Goal: Transaction & Acquisition: Book appointment/travel/reservation

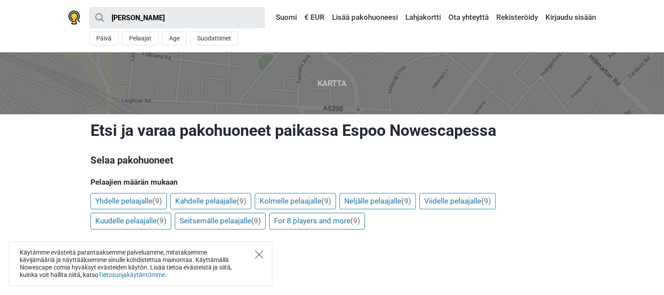
click at [258, 254] on icon "Close" at bounding box center [259, 254] width 8 height 8
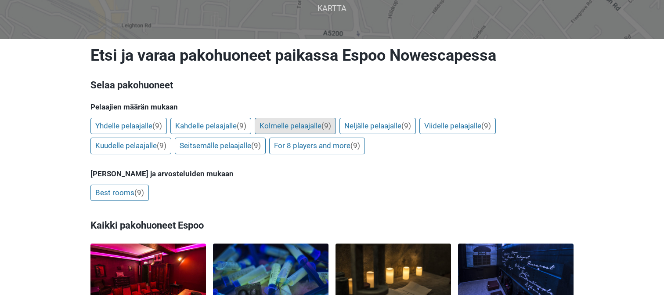
scroll to position [120, 0]
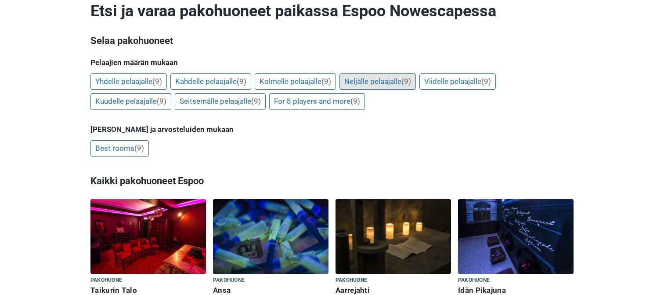
click at [363, 83] on link "Neljälle pelaajalle (9)" at bounding box center [378, 81] width 76 height 17
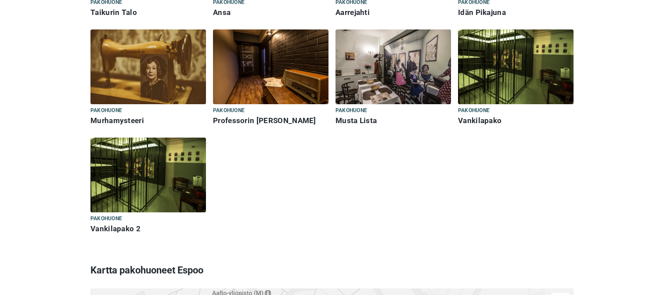
scroll to position [396, 0]
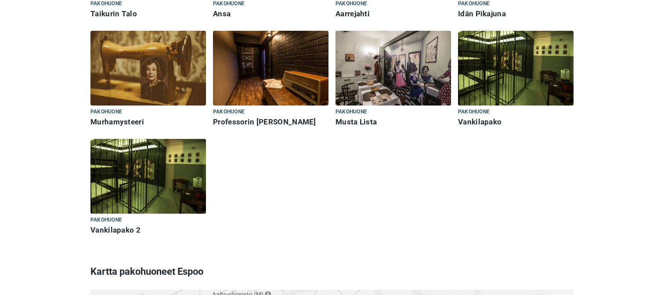
click at [137, 179] on img at bounding box center [149, 176] width 116 height 75
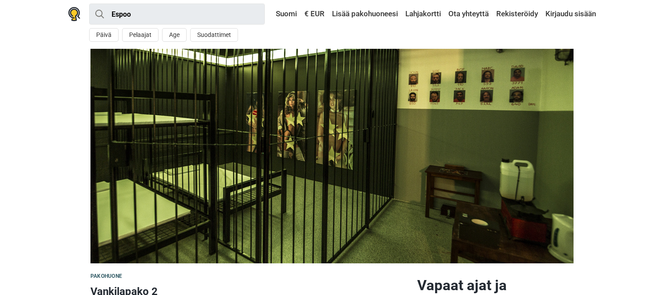
scroll to position [3, 0]
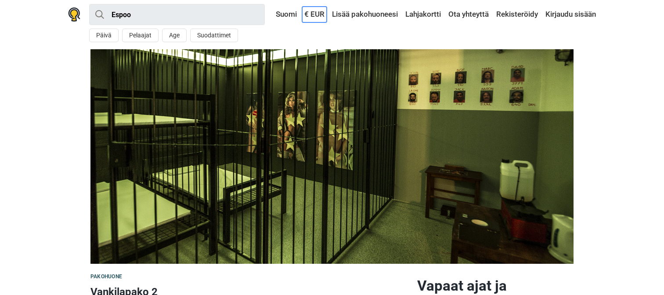
click at [306, 14] on link "€ EUR" at bounding box center [314, 15] width 25 height 16
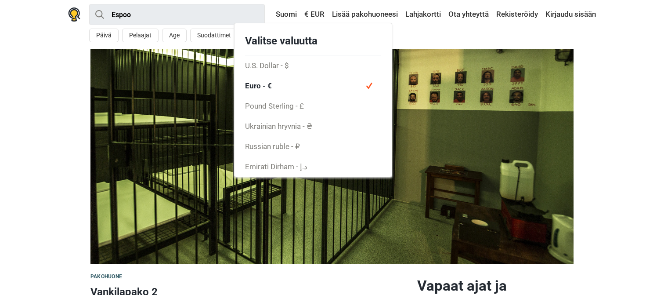
click at [647, 76] on section at bounding box center [332, 156] width 664 height 214
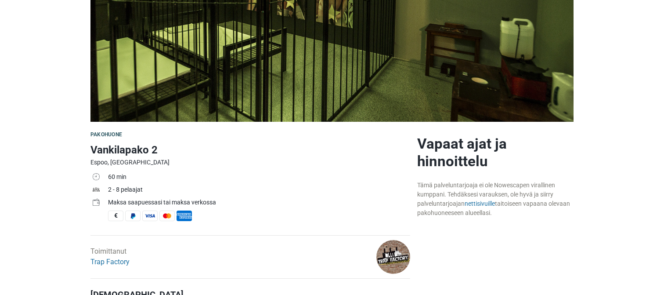
scroll to position [145, 0]
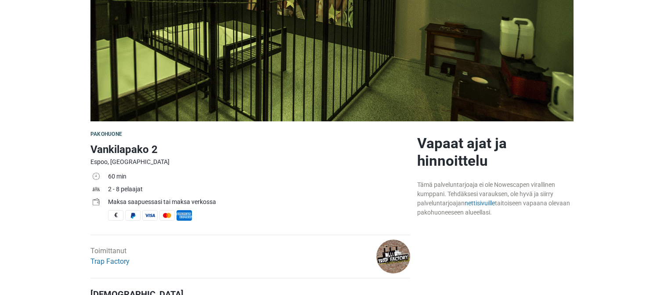
click at [444, 162] on h2 "Vapaat ajat ja hinnoittelu" at bounding box center [495, 151] width 156 height 35
click at [487, 201] on link "nettisivuille" at bounding box center [480, 202] width 30 height 7
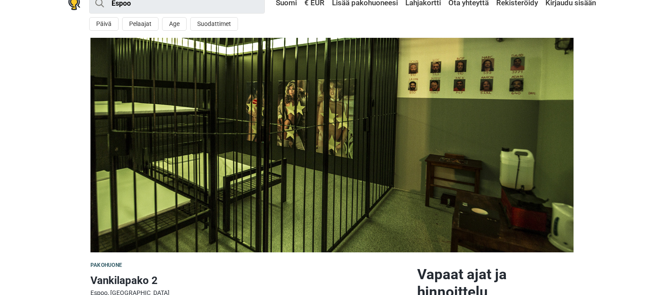
scroll to position [0, 0]
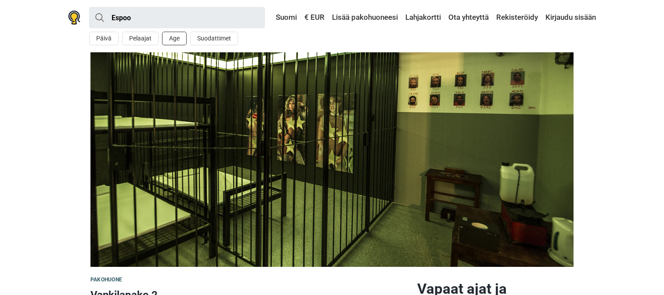
click at [170, 40] on button "Age" at bounding box center [174, 39] width 25 height 14
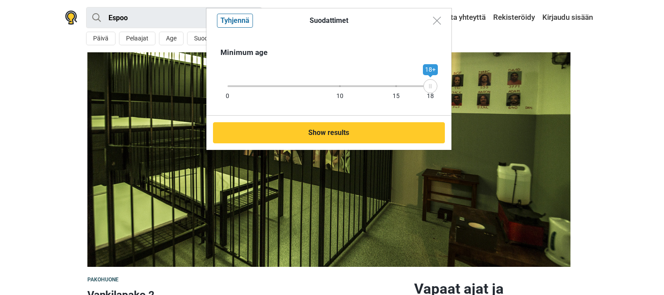
click at [243, 52] on div "Minimum age" at bounding box center [329, 52] width 217 height 11
click at [228, 85] on div "0 10 15 18" at bounding box center [329, 86] width 203 height 2
click at [273, 85] on div at bounding box center [329, 86] width 203 height 2
click at [352, 83] on div "0 10 15 18 4+" at bounding box center [329, 86] width 203 height 8
click at [360, 86] on div at bounding box center [391, 86] width 79 height 2
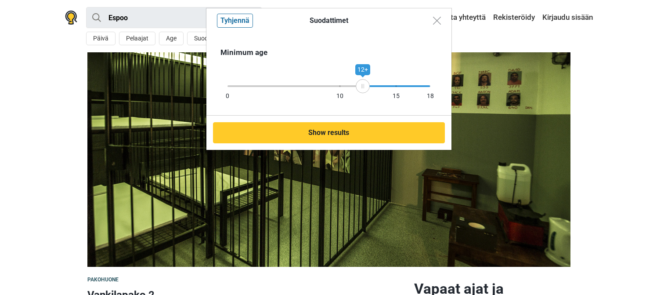
click at [395, 83] on div "0 10 15 18 12+" at bounding box center [329, 86] width 203 height 8
click at [431, 83] on div "Minimum age 0 10 15 18 15+" at bounding box center [329, 74] width 245 height 83
click at [437, 25] on button "Close modal" at bounding box center [437, 20] width 17 height 17
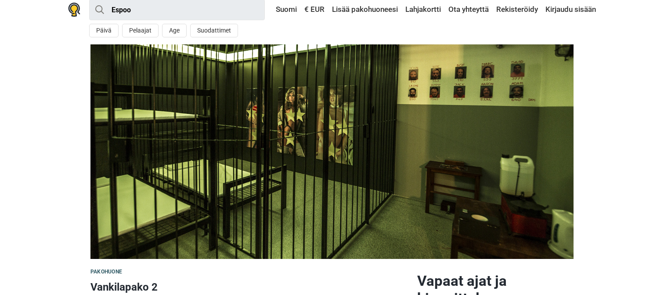
scroll to position [5, 0]
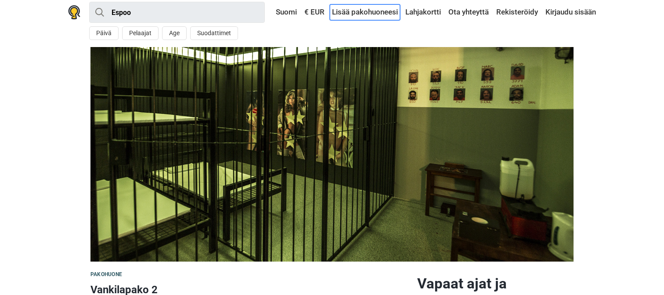
click at [368, 4] on link "Lisää pakohuoneesi" at bounding box center [365, 12] width 70 height 16
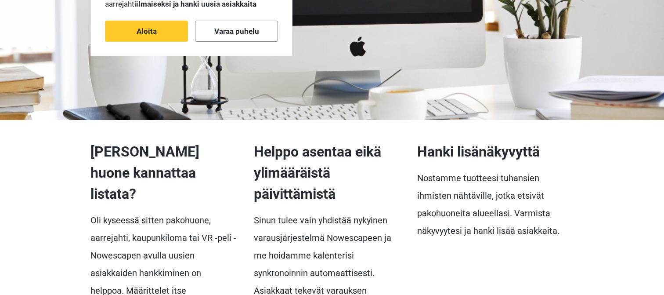
scroll to position [178, 0]
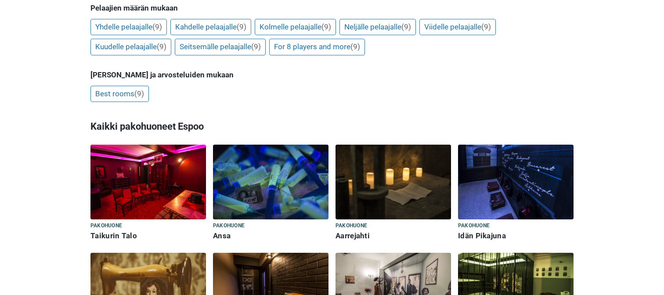
scroll to position [193, 0]
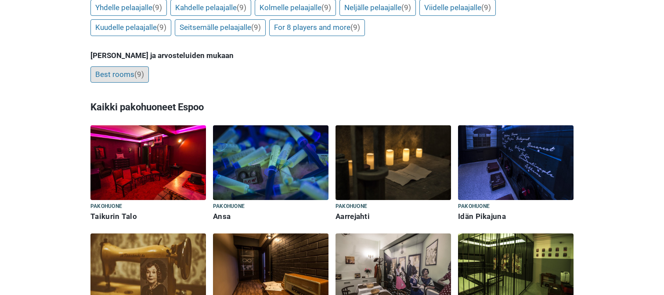
click at [138, 72] on span "(9)" at bounding box center [139, 74] width 10 height 9
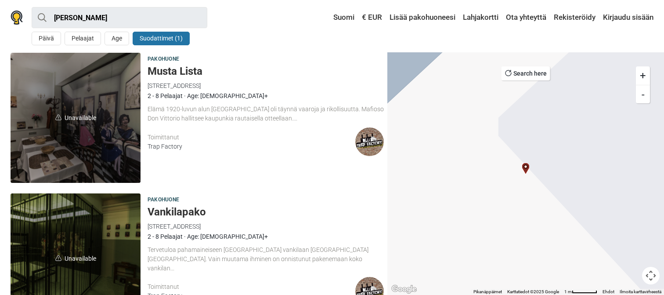
scroll to position [968, 0]
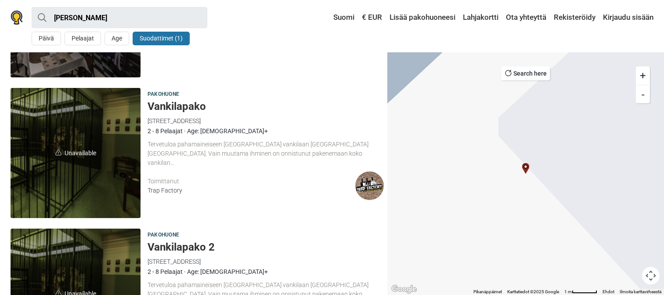
click at [91, 167] on span "Unavailable" at bounding box center [76, 153] width 130 height 130
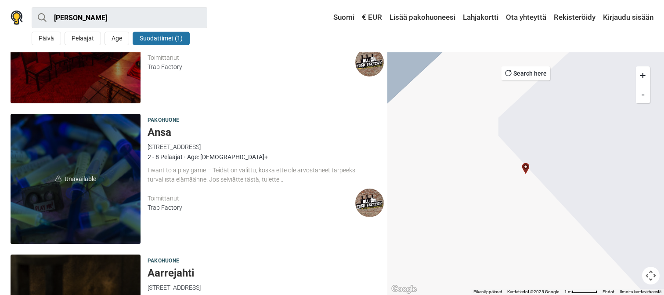
scroll to position [98, 0]
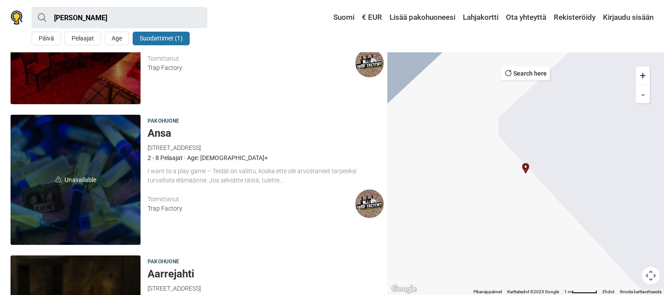
click at [83, 147] on span "Unavailable" at bounding box center [76, 180] width 130 height 130
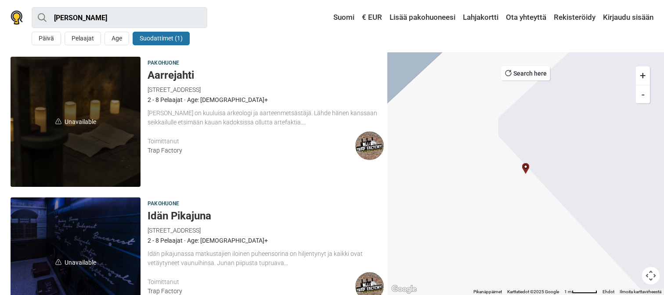
scroll to position [437, 0]
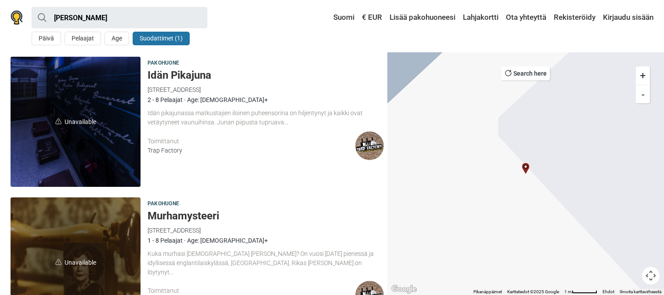
click at [76, 236] on span "Unavailable" at bounding box center [76, 262] width 130 height 130
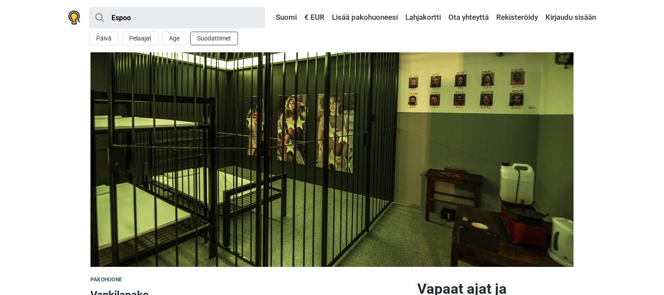
click at [214, 39] on button "Suodattimet" at bounding box center [214, 39] width 48 height 14
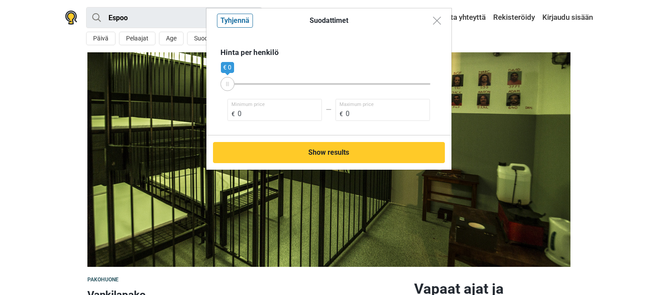
click at [353, 80] on div "€ 0 € 0" at bounding box center [329, 84] width 203 height 8
click at [347, 84] on div "€ 0 € 0" at bounding box center [329, 84] width 203 height 2
click at [332, 84] on div "€ 0 € 0" at bounding box center [329, 84] width 203 height 2
click at [329, 83] on div "€ 0 € 0" at bounding box center [329, 84] width 203 height 2
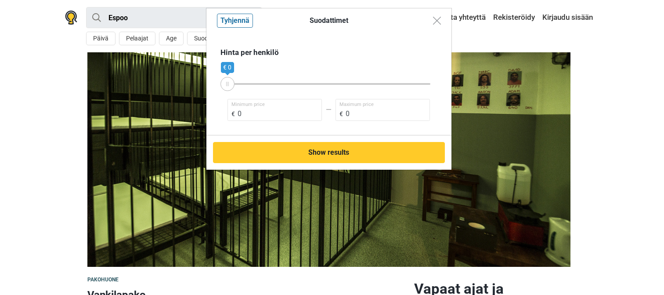
drag, startPoint x: 329, startPoint y: 83, endPoint x: 250, endPoint y: 81, distance: 78.7
click at [250, 81] on div "€ 0 € 0" at bounding box center [329, 84] width 203 height 8
click at [258, 84] on div "€ 0 € 0" at bounding box center [329, 84] width 203 height 2
click at [434, 18] on img "Close modal" at bounding box center [437, 21] width 8 height 8
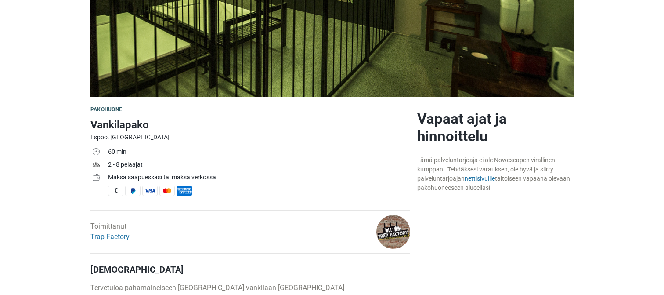
scroll to position [133, 0]
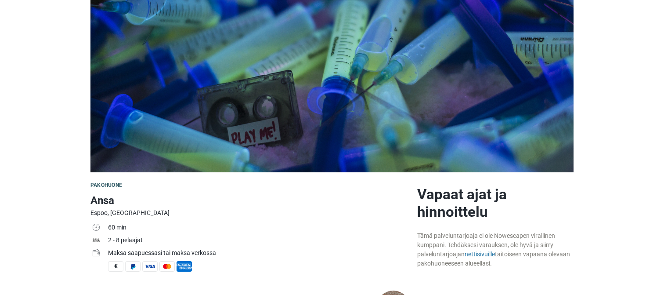
scroll to position [95, 0]
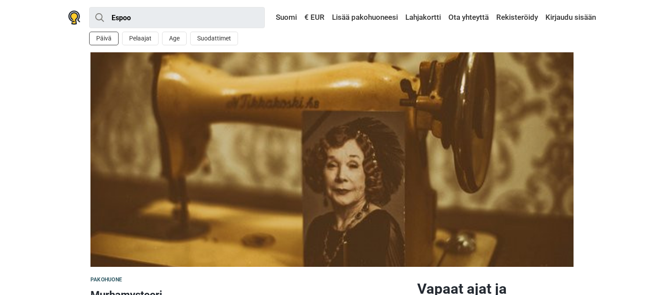
click at [99, 39] on button "Päivä" at bounding box center [103, 39] width 29 height 14
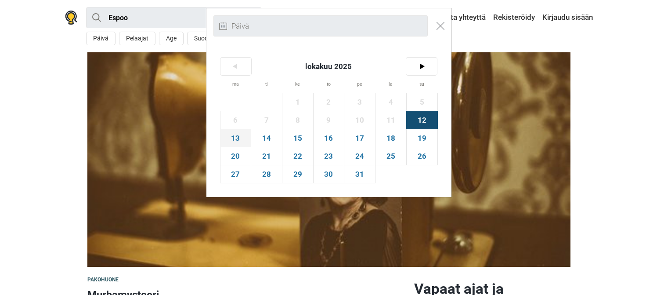
click at [234, 139] on span "13" at bounding box center [236, 138] width 31 height 18
type input "13. lokakuu (ma)"
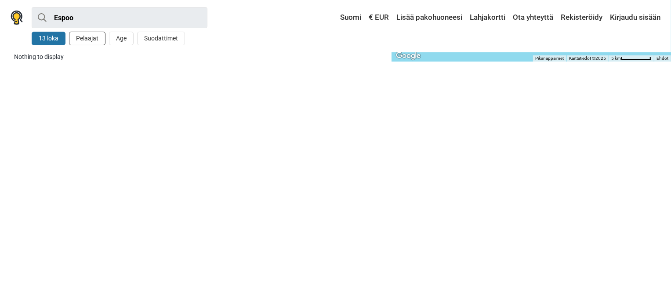
click at [93, 38] on button "Pelaajat" at bounding box center [87, 39] width 36 height 14
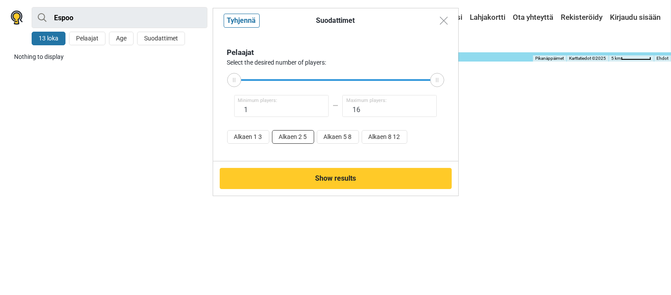
click at [294, 138] on button "Alkaen 2 5" at bounding box center [293, 137] width 42 height 14
type input "2"
type input "5"
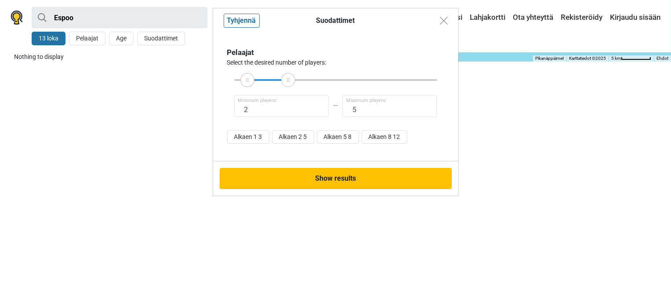
click at [333, 174] on button "Show results" at bounding box center [336, 178] width 232 height 21
